Goal: Task Accomplishment & Management: Manage account settings

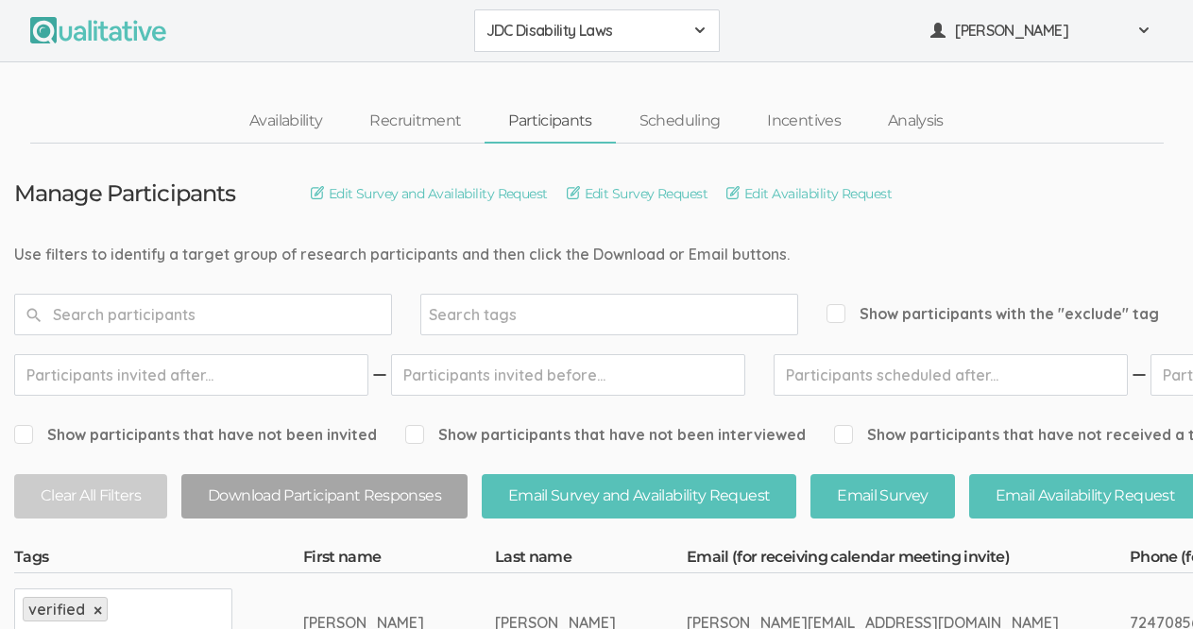
scroll to position [91, 0]
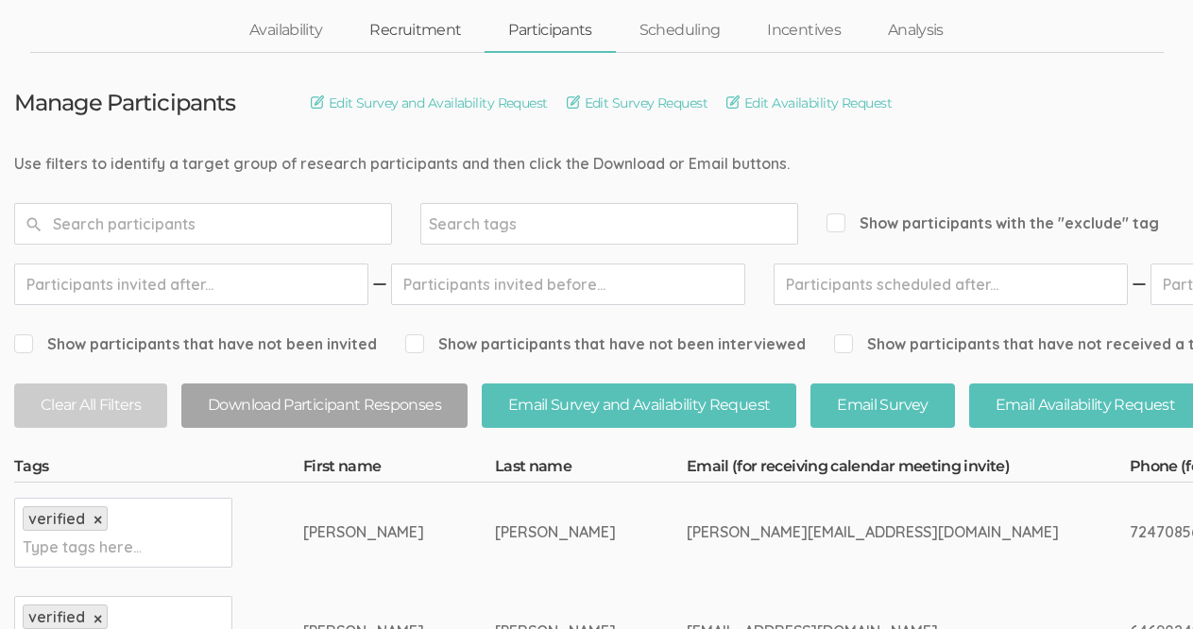
click at [429, 25] on link "Recruitment" at bounding box center [415, 30] width 139 height 41
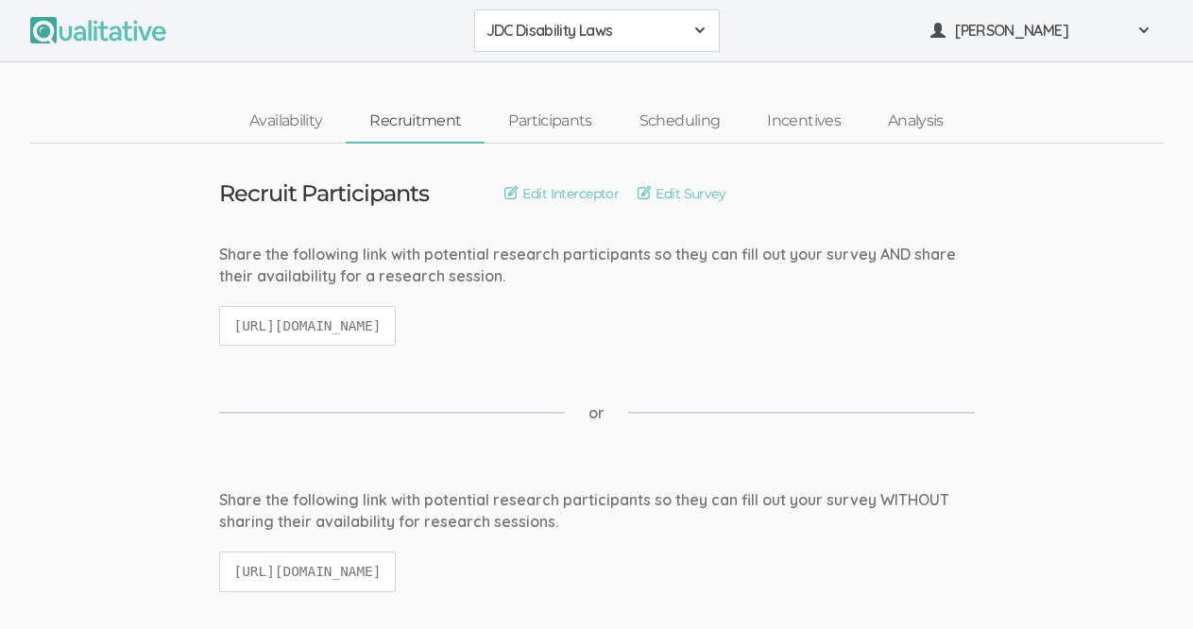
click at [397, 323] on code "[URL][DOMAIN_NAME]" at bounding box center [308, 326] width 178 height 41
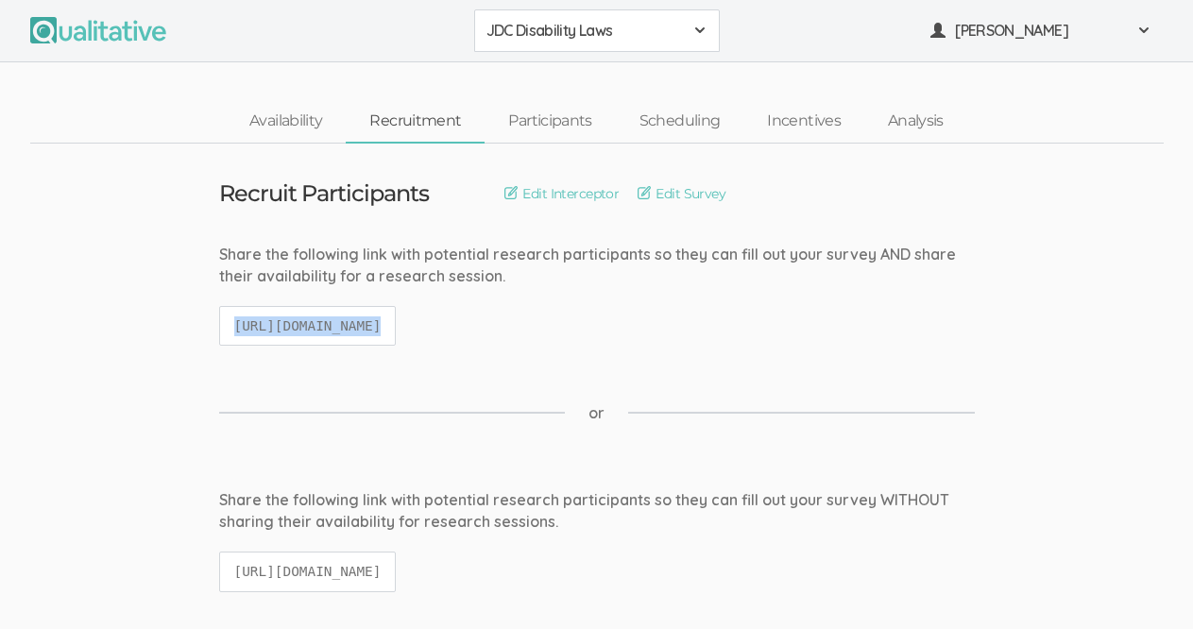
click at [397, 323] on code "[URL][DOMAIN_NAME]" at bounding box center [308, 326] width 178 height 41
click at [558, 117] on link "Participants" at bounding box center [549, 121] width 130 height 41
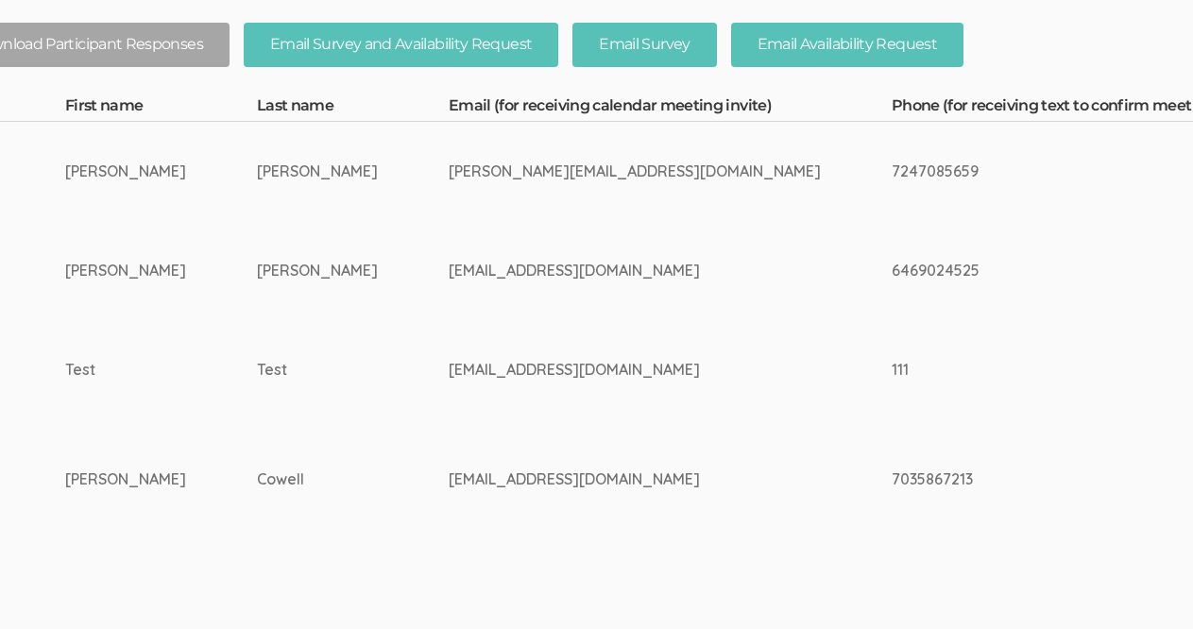
scroll to position [451, 0]
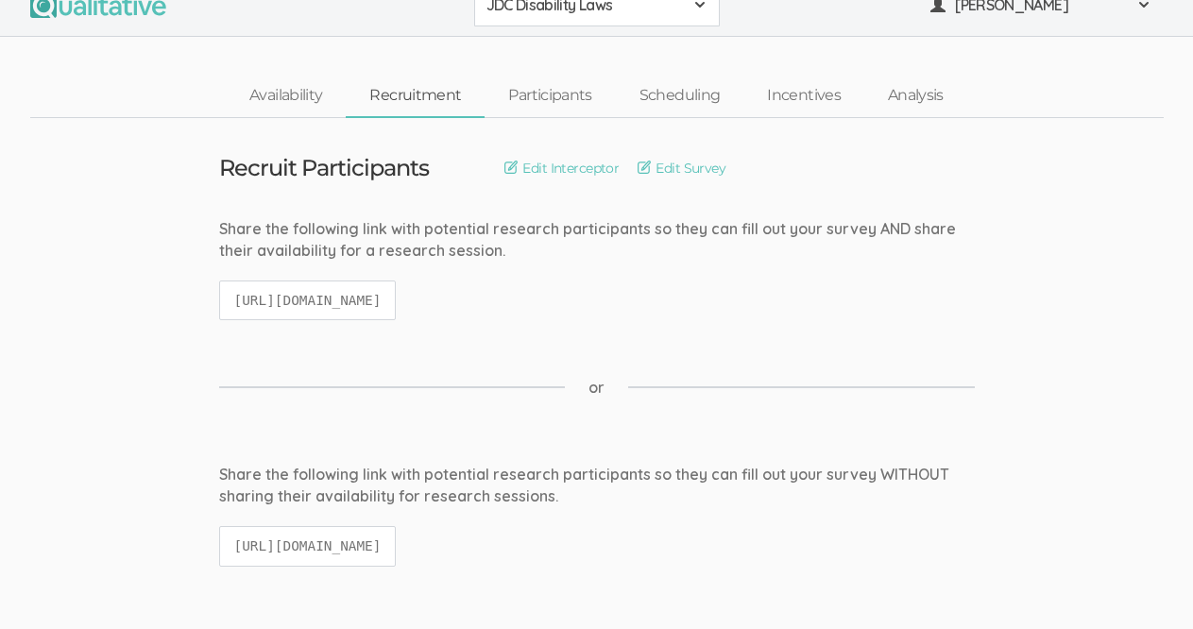
scroll to position [29, 0]
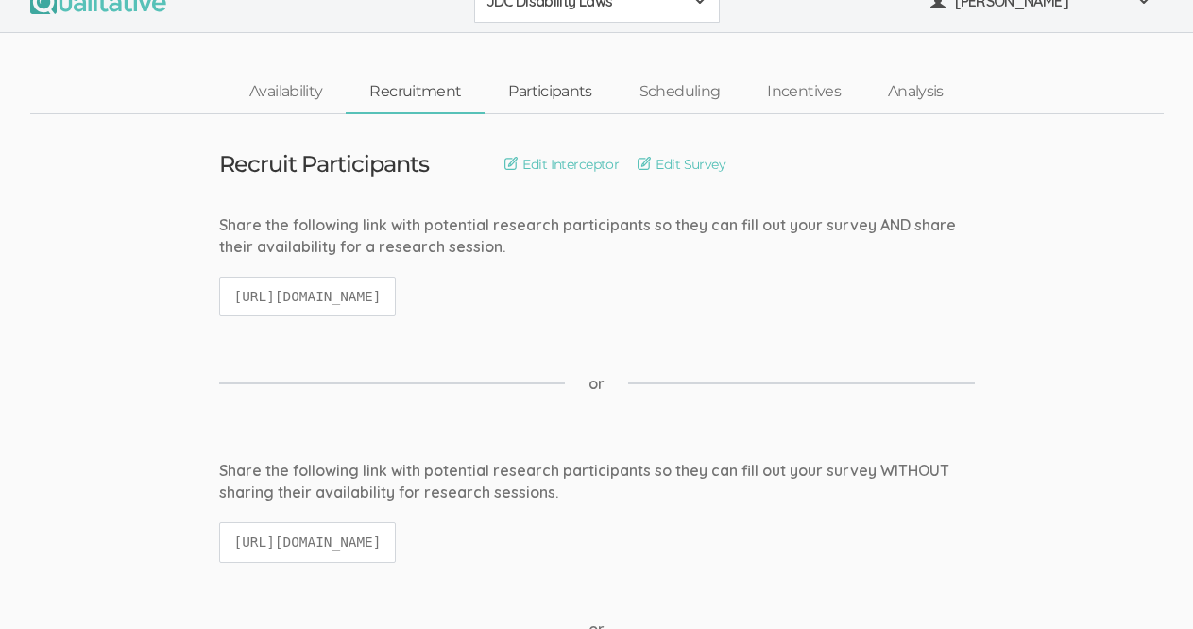
click at [575, 96] on link "Participants" at bounding box center [549, 92] width 130 height 41
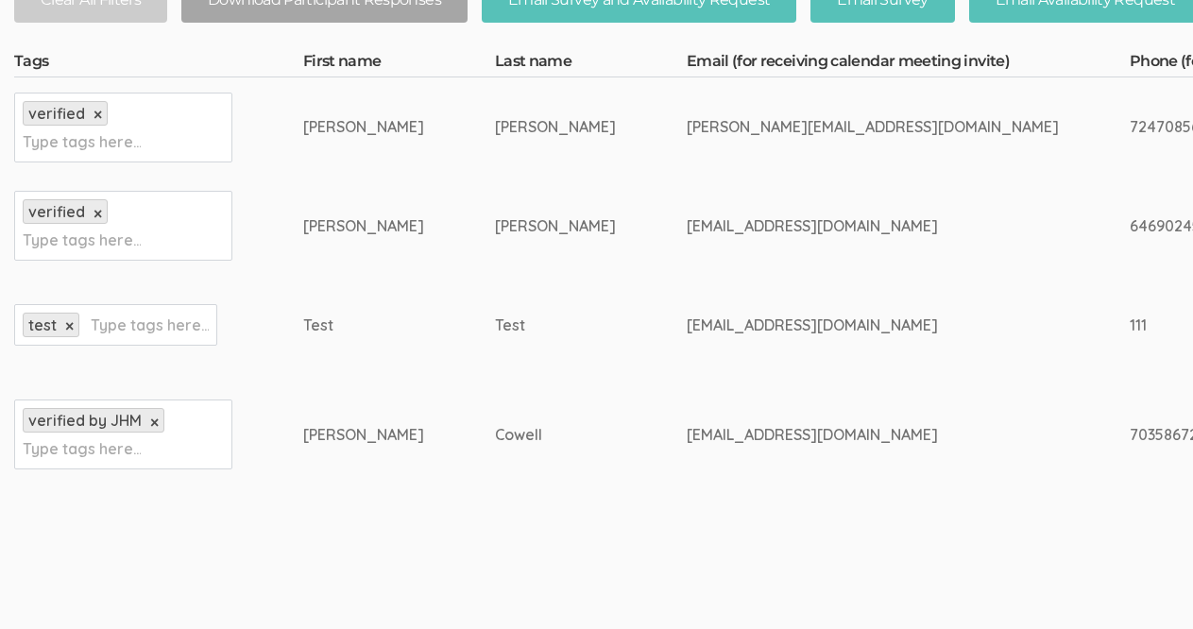
scroll to position [509, 0]
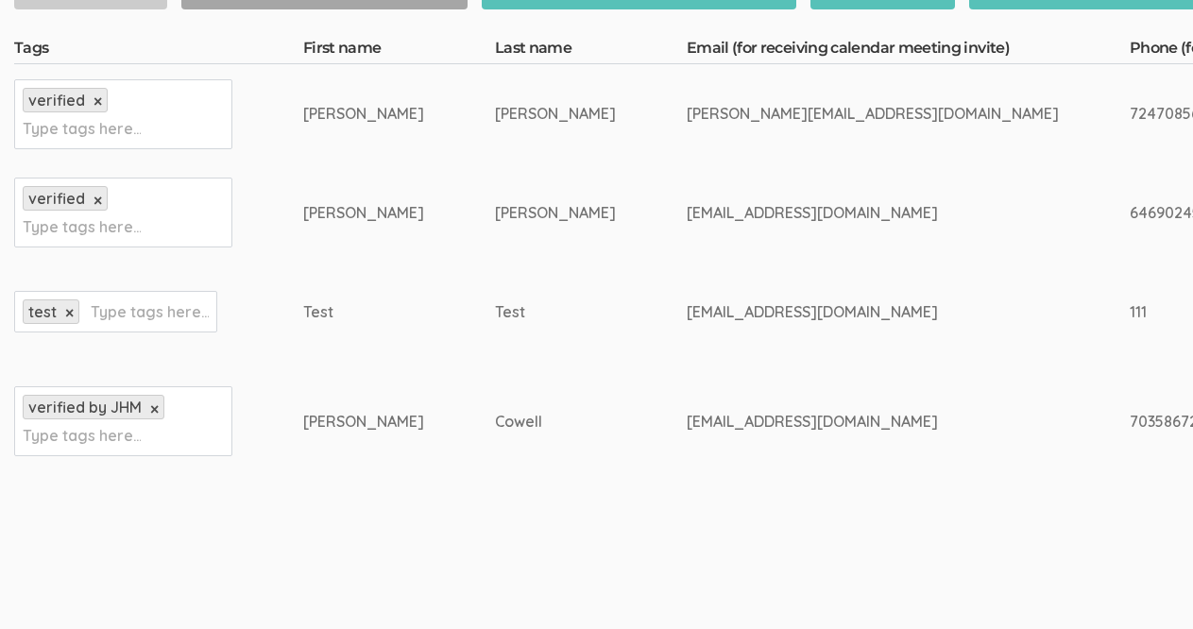
click at [303, 320] on div "Test" at bounding box center [363, 312] width 121 height 22
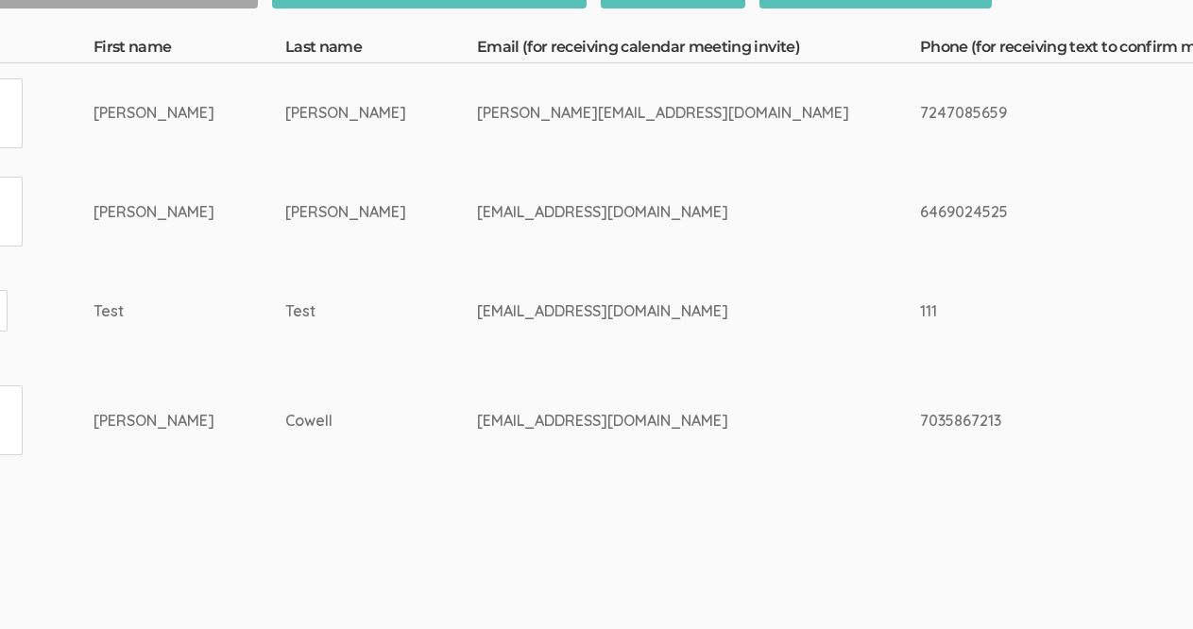
scroll to position [510, 0]
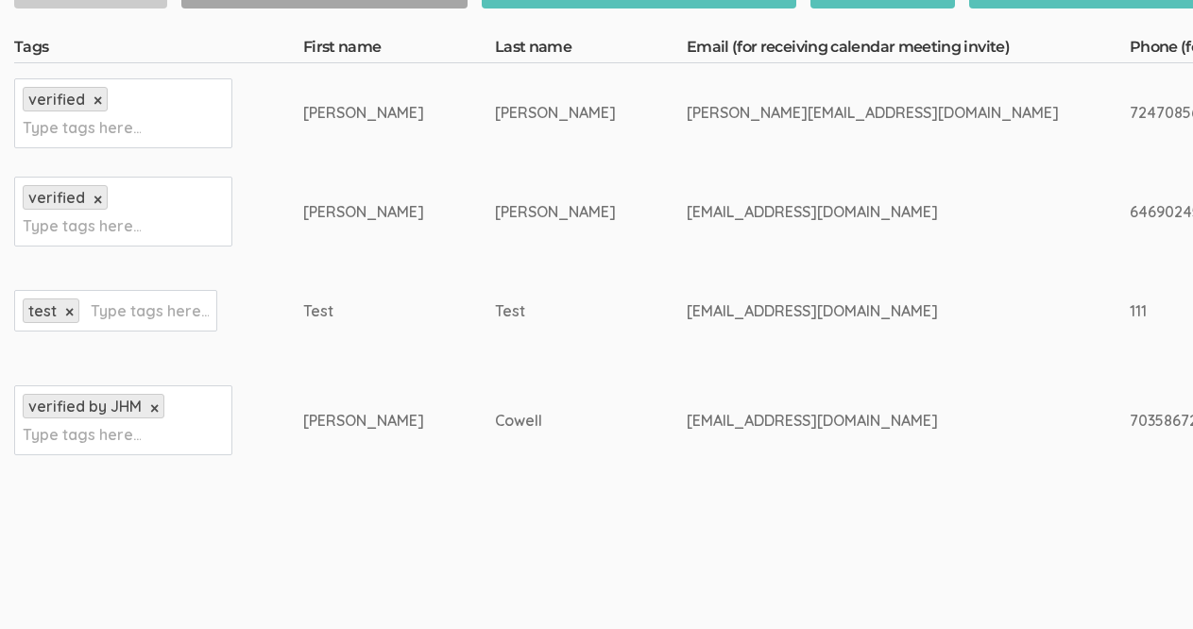
click at [91, 323] on input "text" at bounding box center [150, 310] width 118 height 25
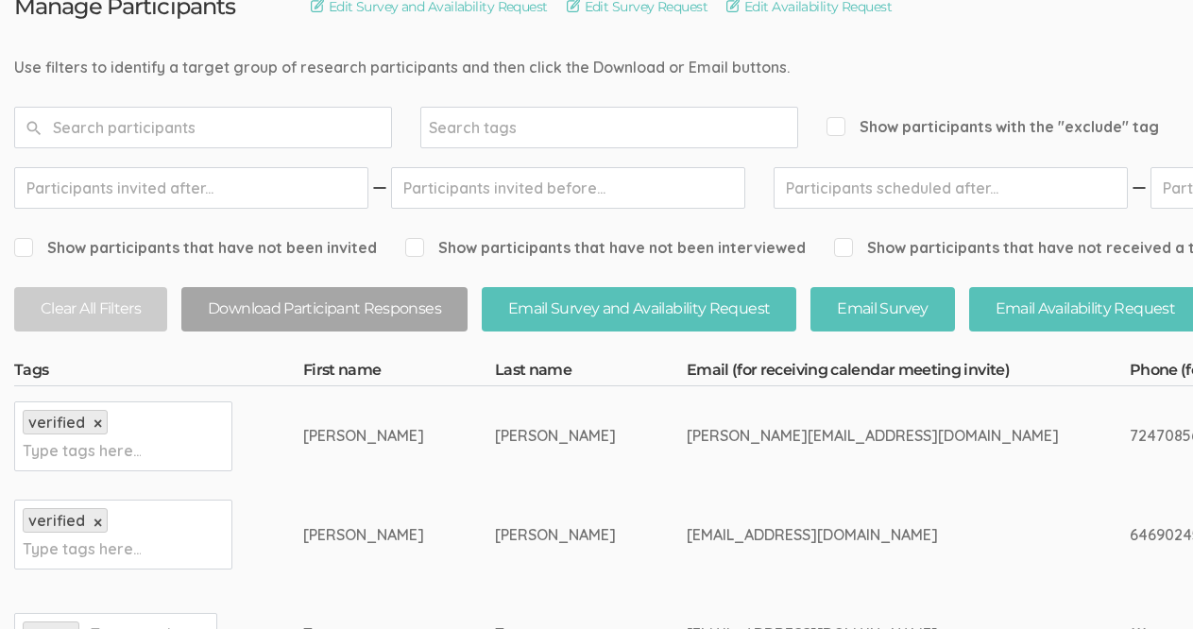
scroll to position [0, 0]
